Goal: Task Accomplishment & Management: Complete application form

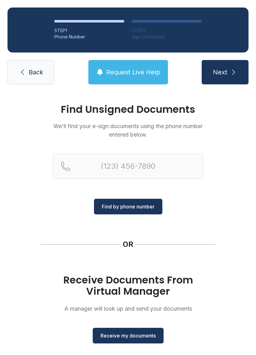
click at [110, 337] on span "Receive my documents" at bounding box center [128, 335] width 55 height 7
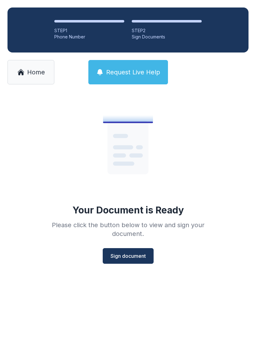
click at [122, 258] on span "Sign document" at bounding box center [128, 255] width 35 height 7
click at [31, 70] on span "Home" at bounding box center [36, 72] width 18 height 9
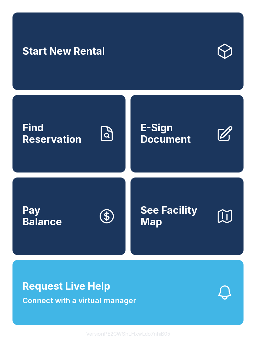
click at [162, 145] on span "E-Sign Document" at bounding box center [176, 133] width 71 height 23
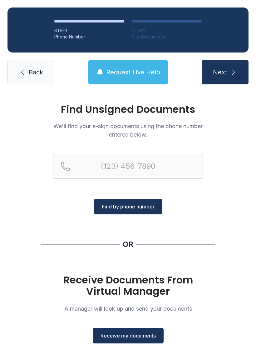
click at [106, 330] on button "Receive my documents" at bounding box center [128, 336] width 71 height 16
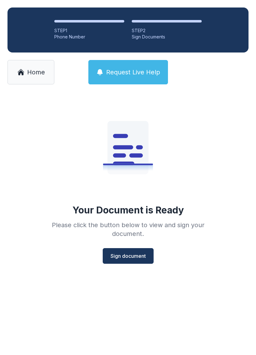
click at [116, 254] on span "Sign document" at bounding box center [128, 255] width 35 height 7
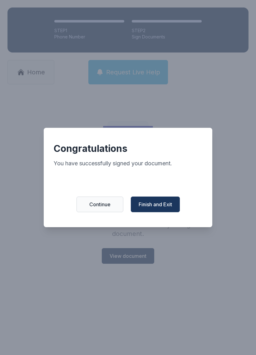
click at [149, 206] on span "Finish and Exit" at bounding box center [155, 203] width 33 height 7
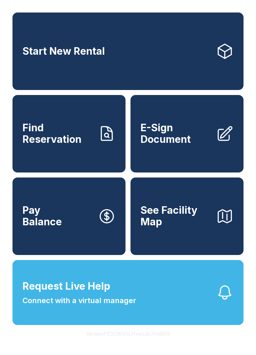
click at [138, 57] on link "Start New Rental" at bounding box center [127, 50] width 231 height 77
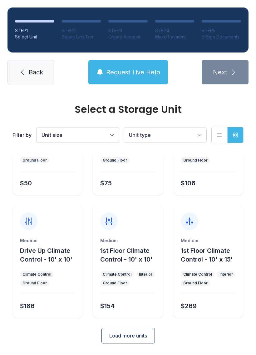
scroll to position [74, 0]
click at [131, 245] on div "Medium 1st Floor Climate Control - 10' x 10'" at bounding box center [127, 251] width 55 height 26
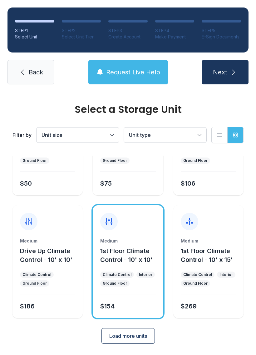
click at [142, 335] on span "Load more units" at bounding box center [128, 335] width 38 height 7
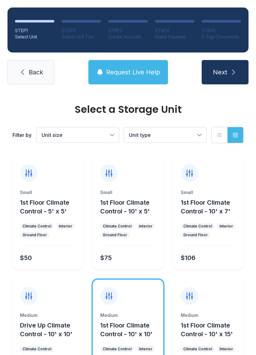
scroll to position [0, 0]
click at [34, 70] on span "Back" at bounding box center [36, 72] width 14 height 9
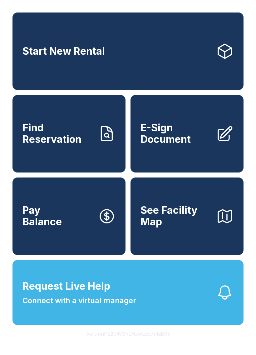
click at [188, 138] on span "E-Sign Document" at bounding box center [176, 133] width 71 height 23
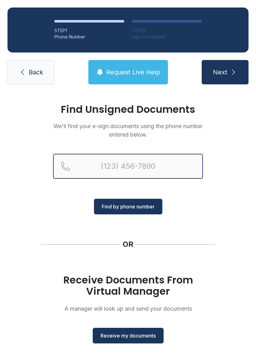
click at [139, 163] on input "Reservation phone number" at bounding box center [128, 166] width 150 height 25
type input "[PHONE_NUMBER]"
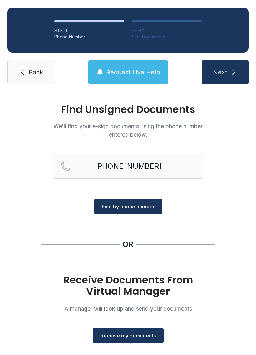
click at [144, 207] on span "Find by phone number" at bounding box center [128, 206] width 53 height 7
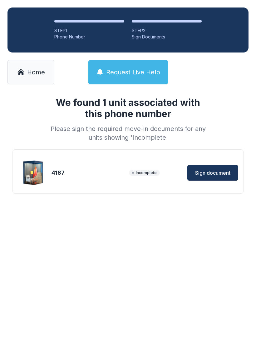
click at [221, 169] on button "Sign document" at bounding box center [212, 173] width 51 height 16
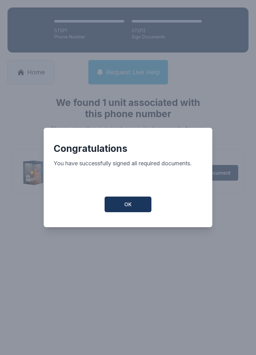
click at [138, 207] on button "OK" at bounding box center [128, 204] width 47 height 16
